Goal: Information Seeking & Learning: Learn about a topic

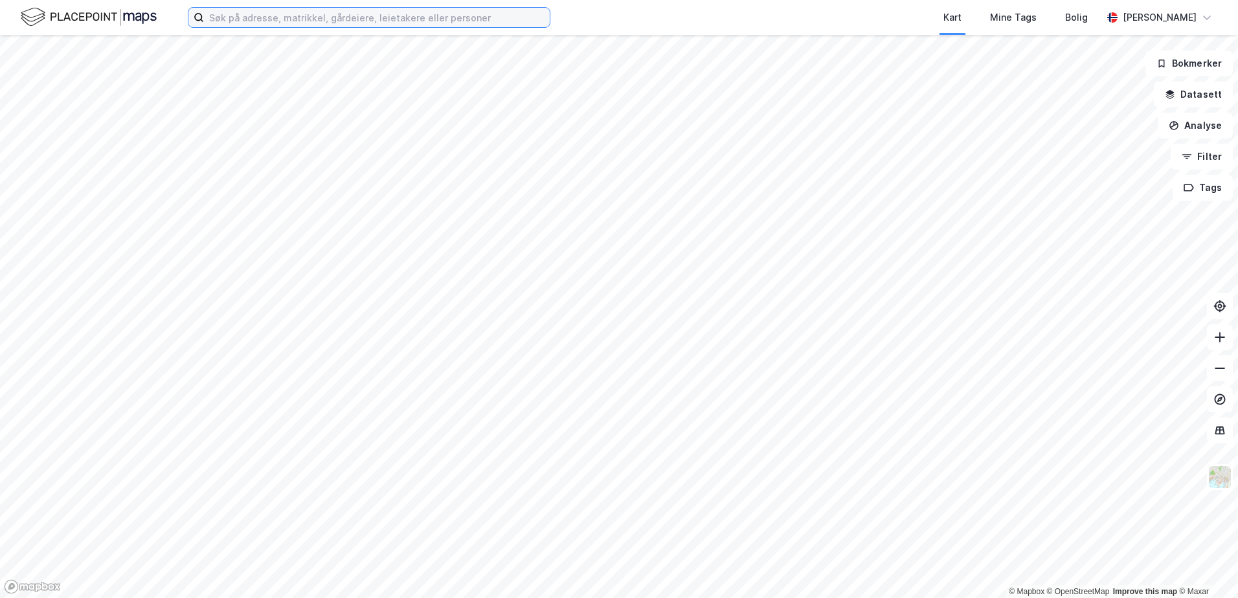
click at [231, 14] on input at bounding box center [377, 17] width 346 height 19
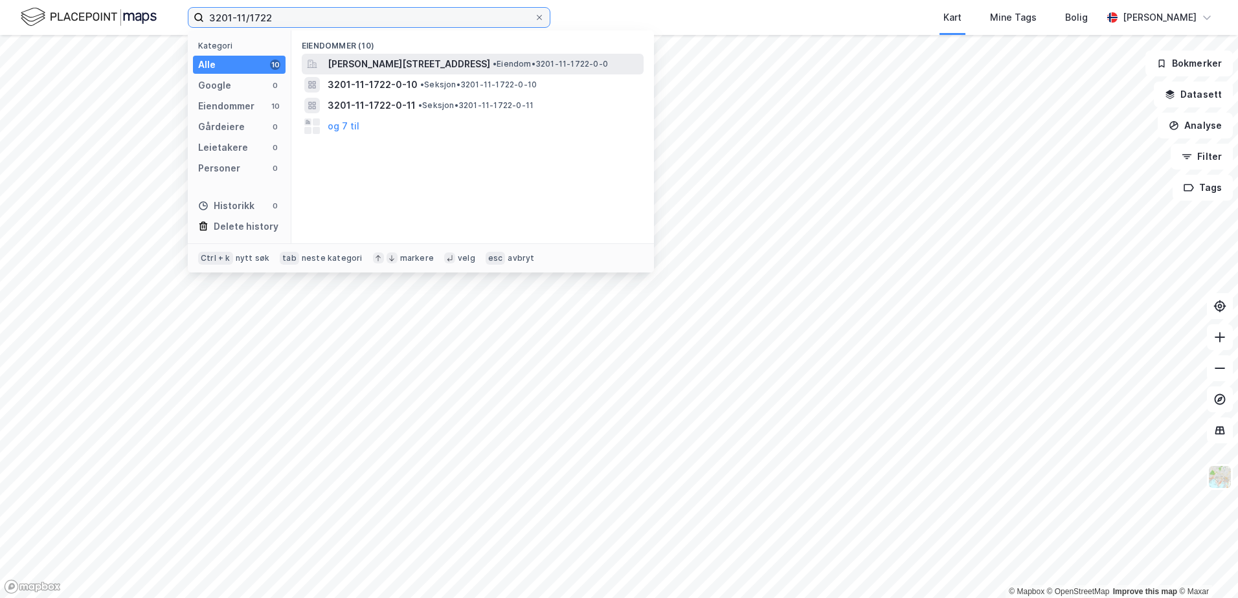
type input "3201-11/1722"
click at [379, 60] on span "[PERSON_NAME][STREET_ADDRESS]" at bounding box center [409, 64] width 163 height 16
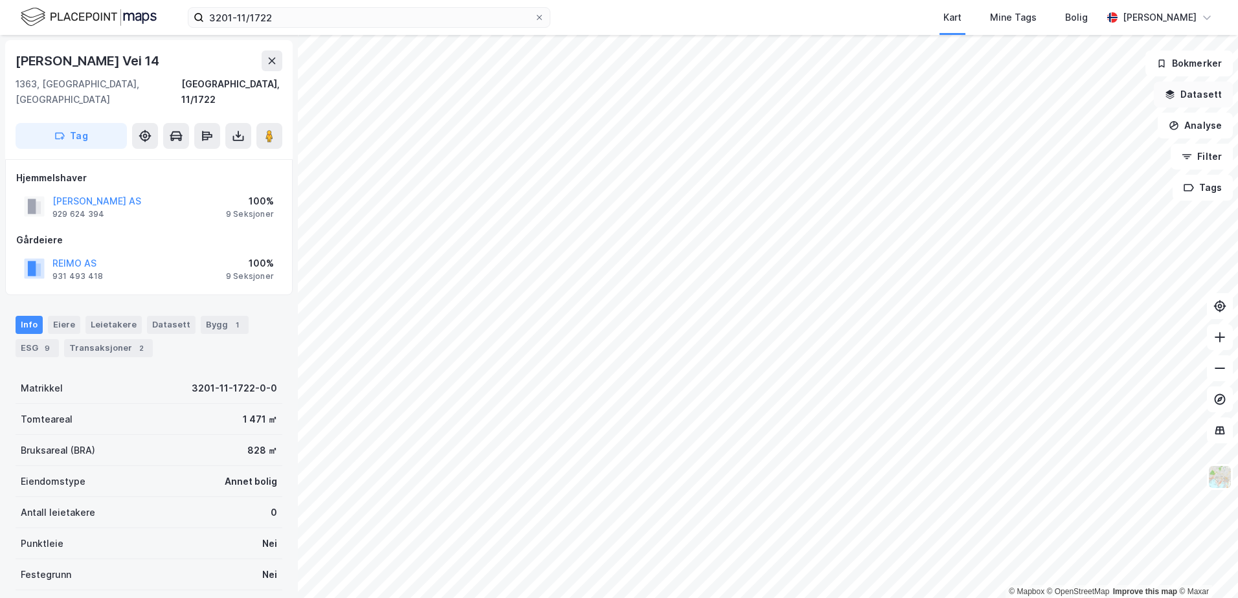
click at [1175, 94] on icon "button" at bounding box center [1170, 92] width 8 height 5
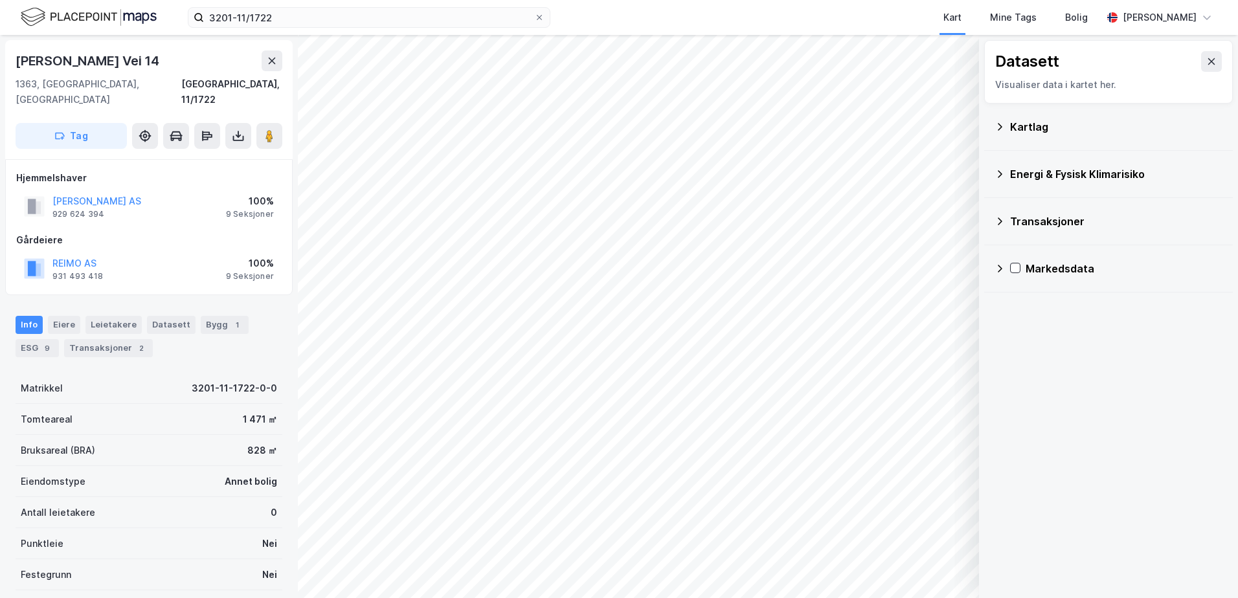
click at [1001, 125] on icon at bounding box center [1000, 126] width 5 height 7
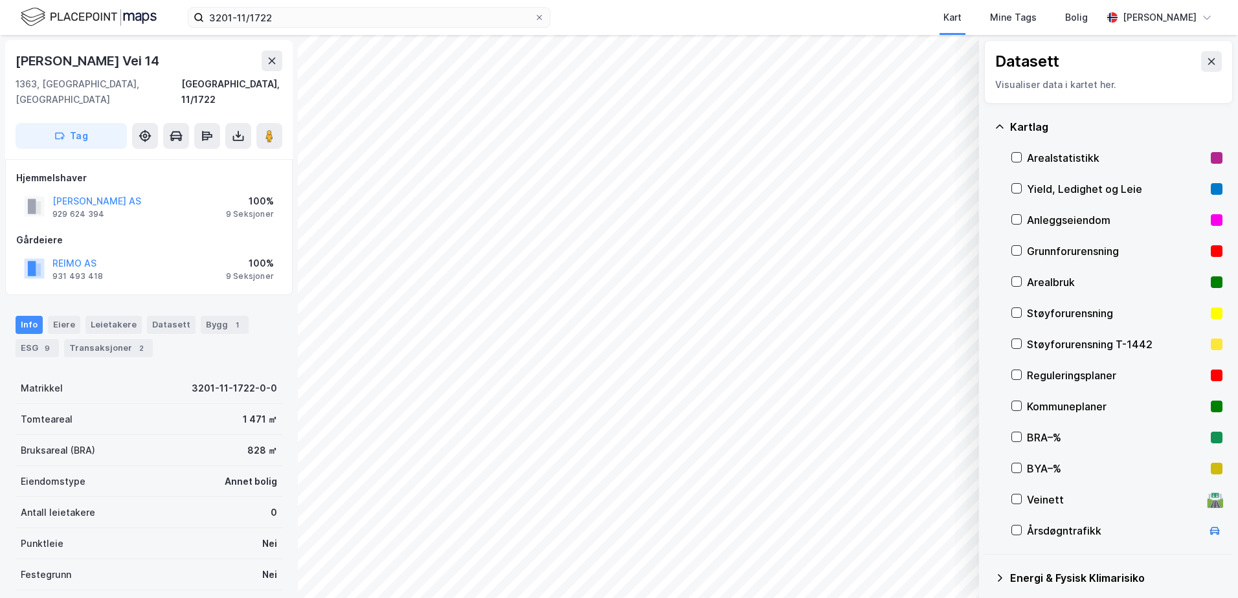
click at [1034, 376] on div "Reguleringsplaner" at bounding box center [1116, 376] width 179 height 16
click at [904, 565] on icon "button" at bounding box center [903, 565] width 10 height 10
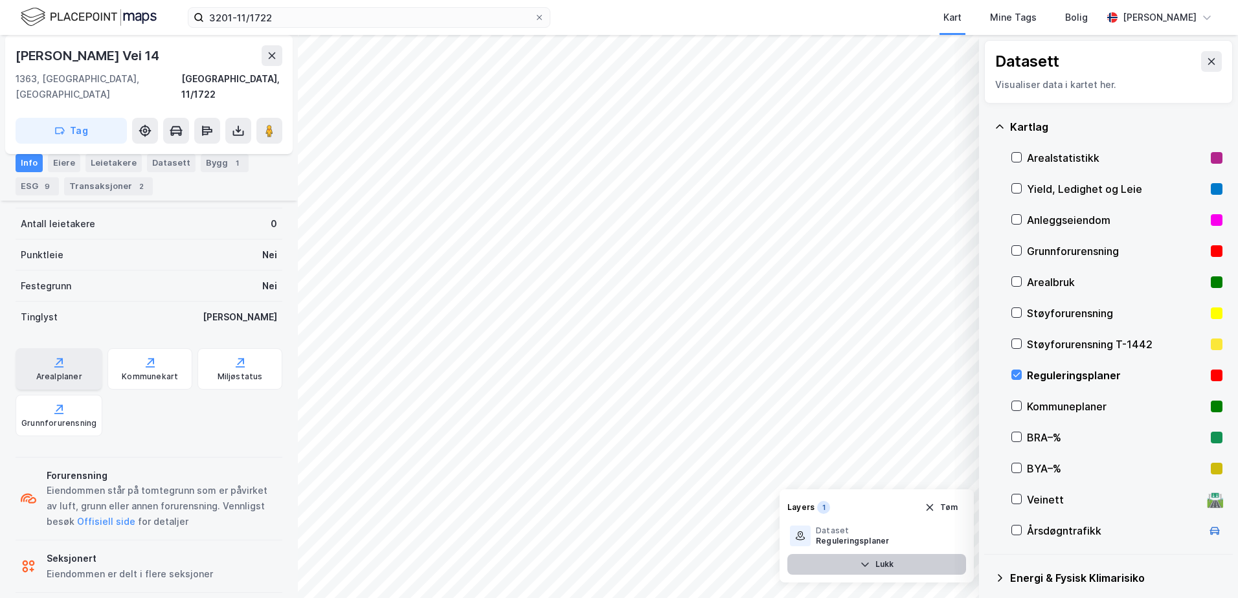
click at [52, 356] on icon at bounding box center [58, 362] width 13 height 13
